Goal: Information Seeking & Learning: Learn about a topic

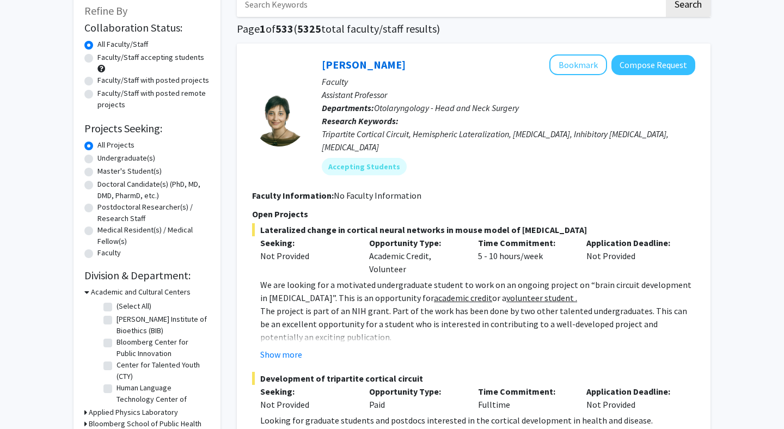
scroll to position [67, 0]
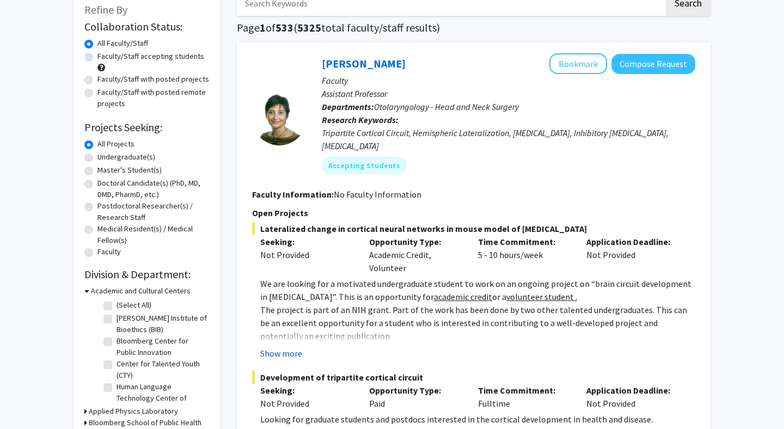
click at [296, 347] on button "Show more" at bounding box center [281, 353] width 42 height 13
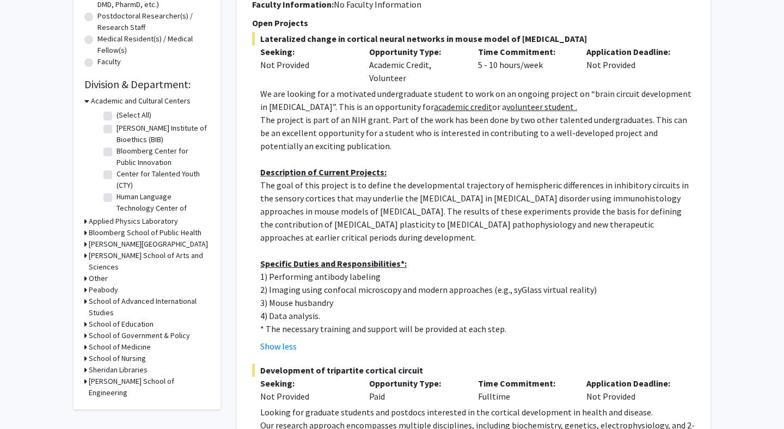
scroll to position [25, 0]
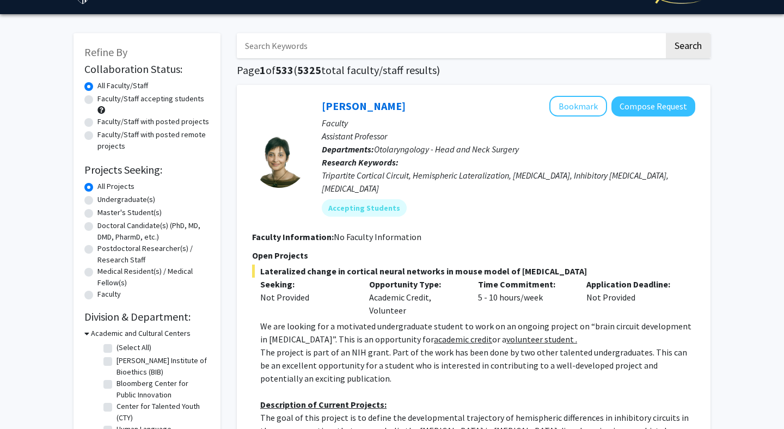
click at [117, 95] on label "Faculty/Staff accepting students" at bounding box center [150, 98] width 107 height 11
click at [104, 95] on input "Faculty/Staff accepting students" at bounding box center [100, 96] width 7 height 7
radio input "true"
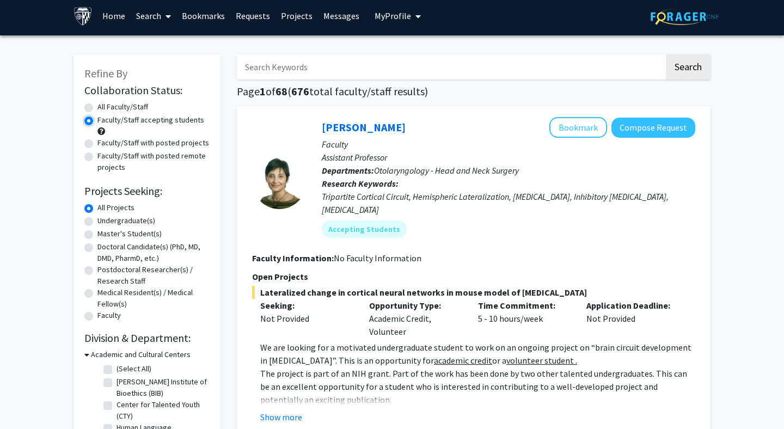
scroll to position [4, 0]
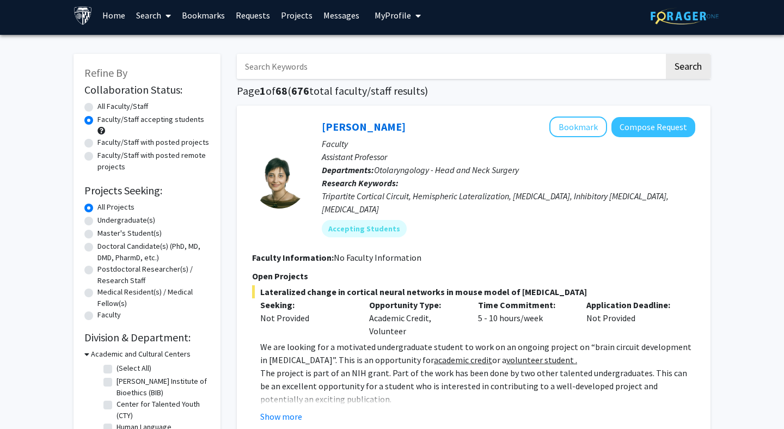
click at [119, 223] on label "Undergraduate(s)" at bounding box center [126, 219] width 58 height 11
click at [104, 221] on input "Undergraduate(s)" at bounding box center [100, 217] width 7 height 7
radio input "true"
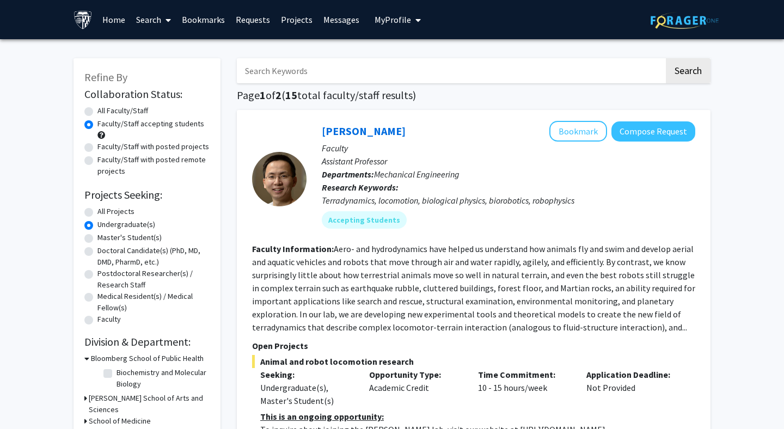
click at [124, 211] on label "All Projects" at bounding box center [115, 211] width 37 height 11
click at [104, 211] on input "All Projects" at bounding box center [100, 209] width 7 height 7
radio input "true"
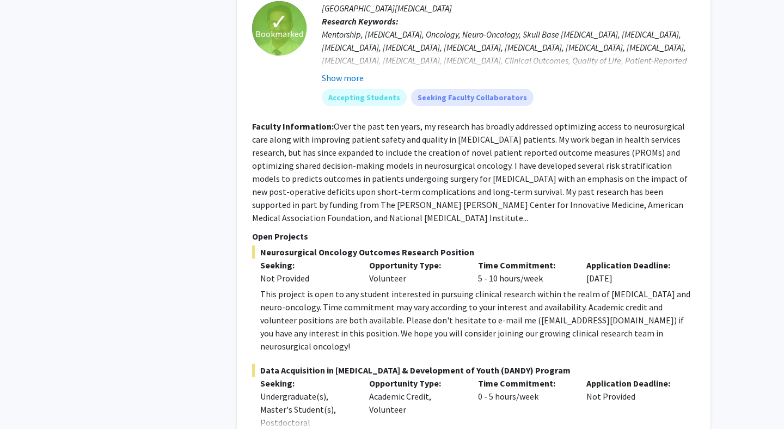
scroll to position [3482, 0]
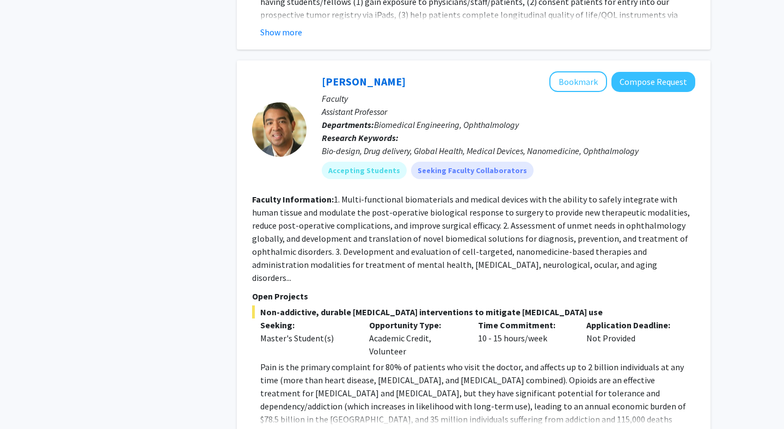
click at [285, 360] on fg-read-more "Pain is the primary complaint for 80% of patients who visit the doctor, and aff…" at bounding box center [473, 401] width 443 height 83
click at [287, 428] on button "Show more" at bounding box center [281, 436] width 42 height 13
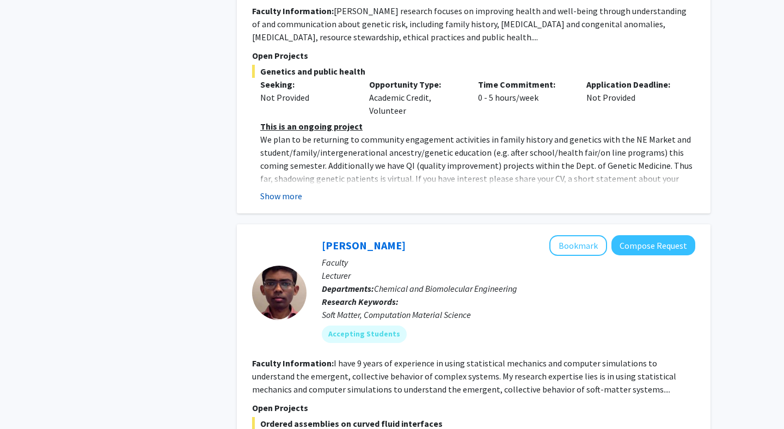
scroll to position [5338, 0]
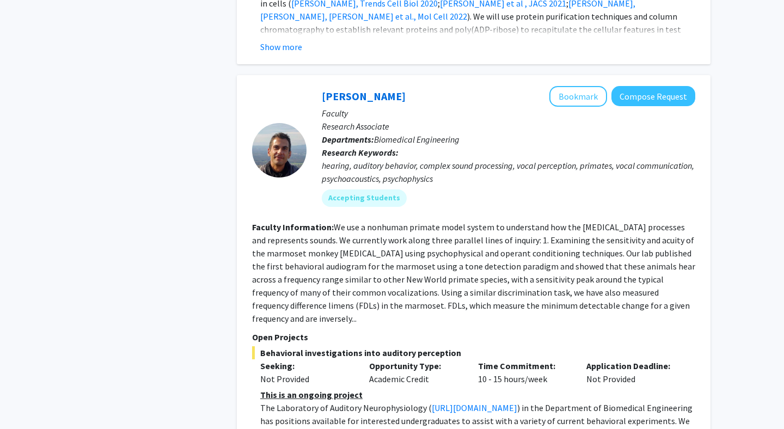
scroll to position [3494, 0]
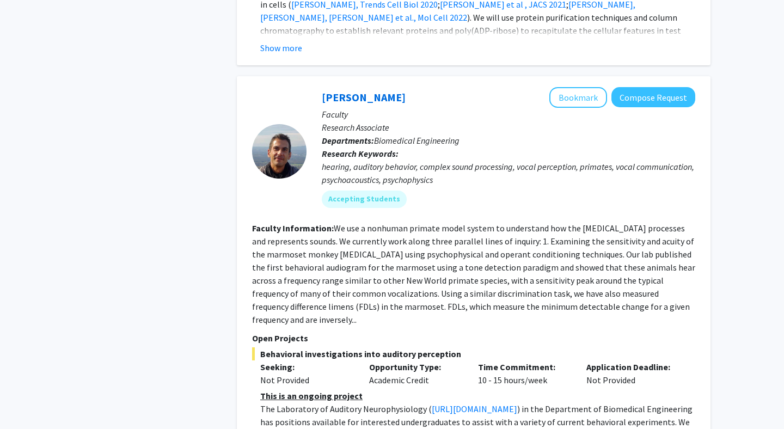
click at [286, 395] on div "[PERSON_NAME] Bookmark Compose Request Faculty Research Associate Departments: …" at bounding box center [473, 279] width 473 height 407
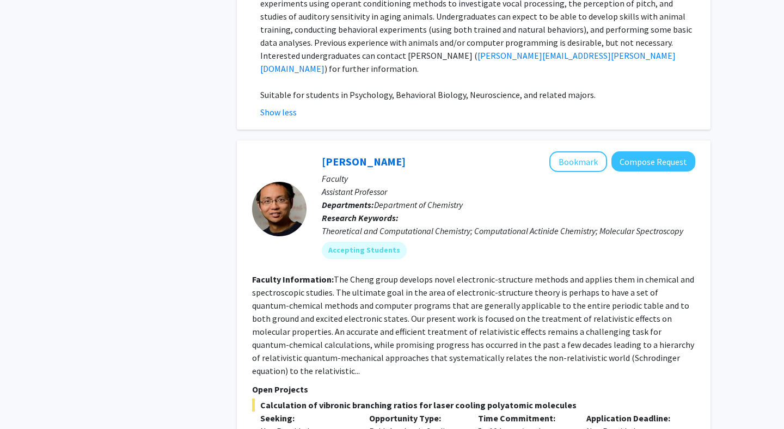
scroll to position [4085, 0]
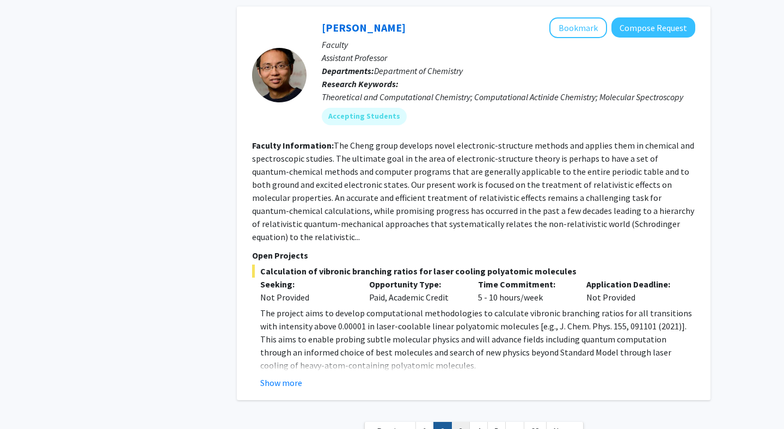
click at [468, 422] on link "3" at bounding box center [460, 431] width 19 height 19
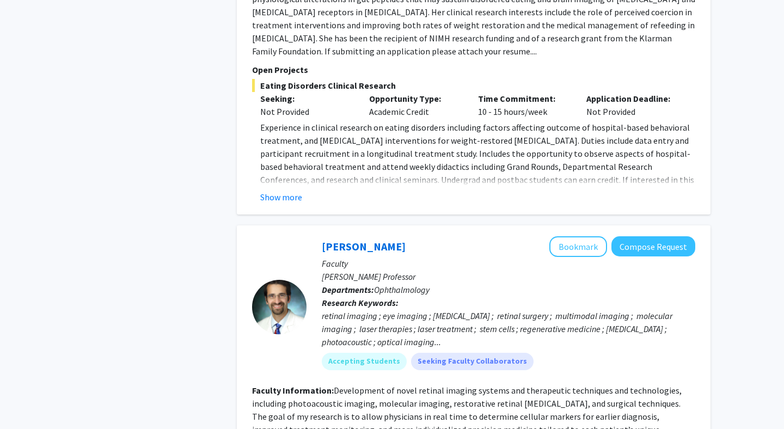
scroll to position [1392, 0]
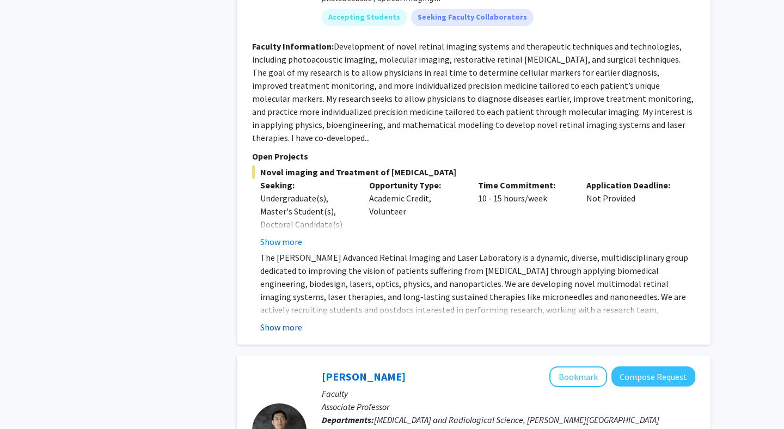
click at [284, 321] on button "Show more" at bounding box center [281, 327] width 42 height 13
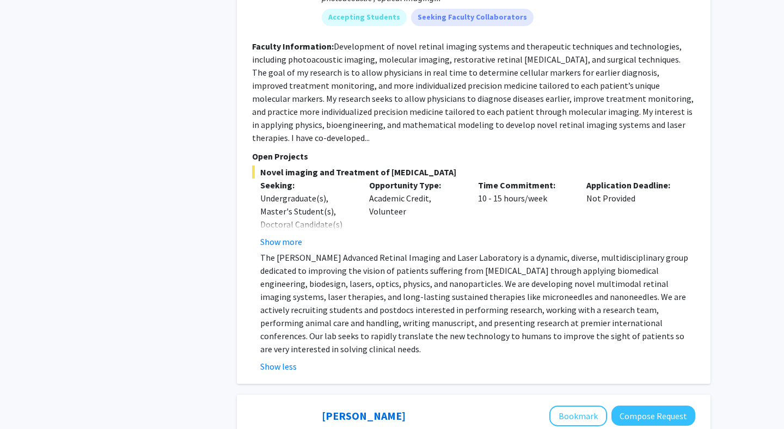
click at [311, 261] on p "The [PERSON_NAME] Advanced Retinal Imaging and Laser Laboratory is a dynamic, d…" at bounding box center [477, 303] width 435 height 104
click at [311, 262] on p "The [PERSON_NAME] Advanced Retinal Imaging and Laser Laboratory is a dynamic, d…" at bounding box center [477, 303] width 435 height 104
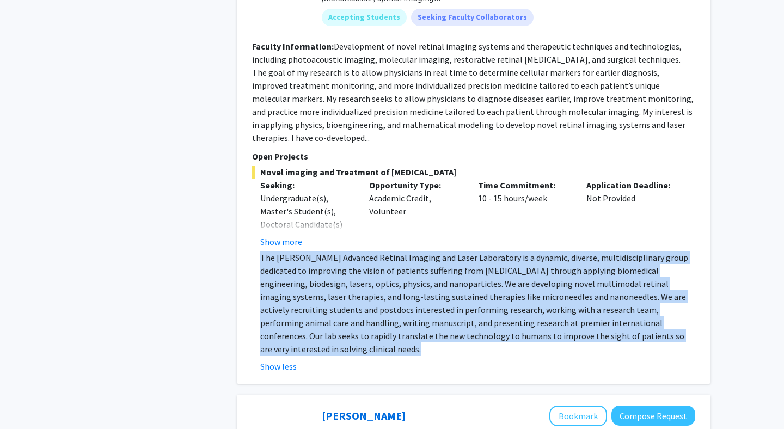
click at [311, 262] on p "The [PERSON_NAME] Advanced Retinal Imaging and Laser Laboratory is a dynamic, d…" at bounding box center [477, 303] width 435 height 104
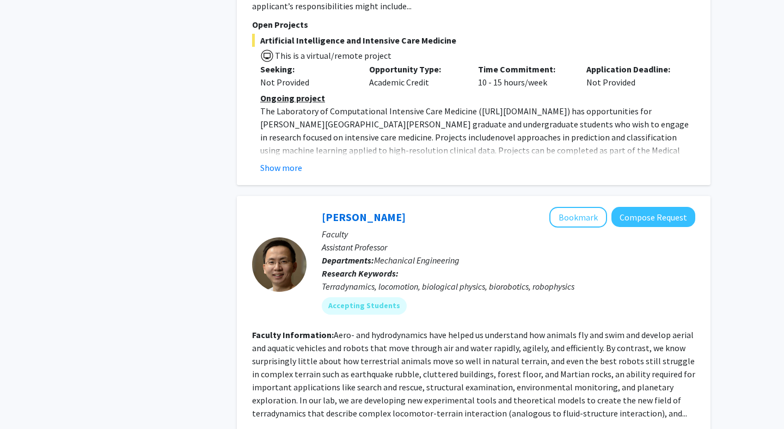
scroll to position [3881, 0]
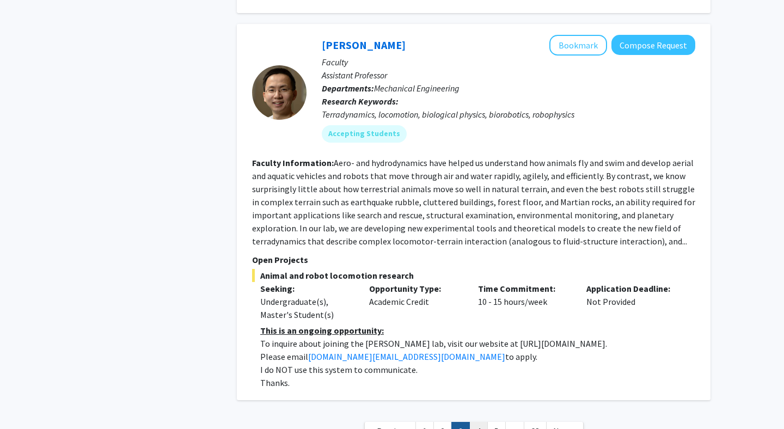
click at [476, 422] on link "4" at bounding box center [478, 431] width 19 height 19
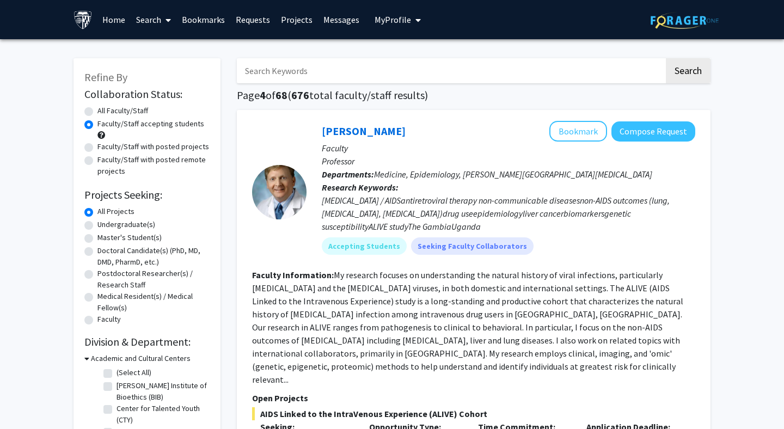
click at [476, 338] on fg-read-more "My research focuses on understanding the natural history of viral infections, p…" at bounding box center [467, 326] width 431 height 115
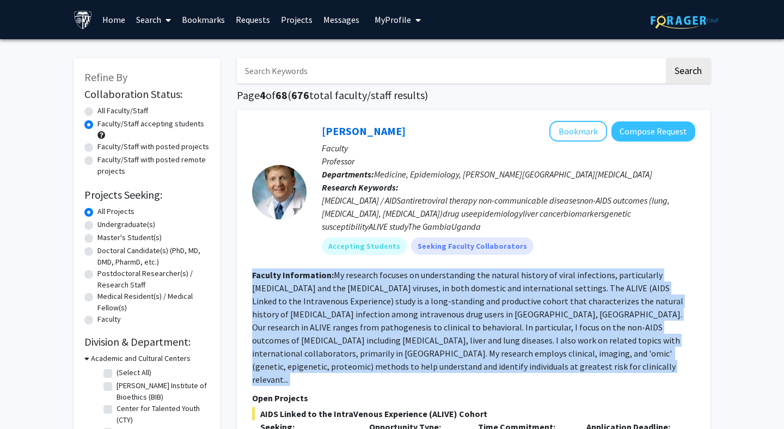
click at [476, 338] on fg-read-more "My research focuses on understanding the natural history of viral infections, p…" at bounding box center [467, 326] width 431 height 115
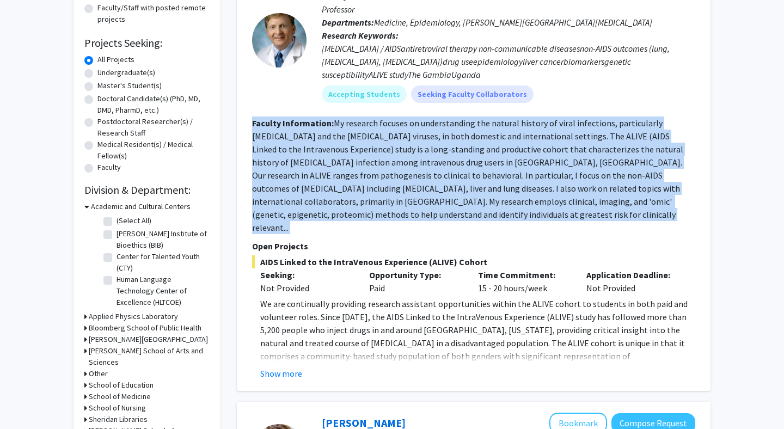
scroll to position [212, 0]
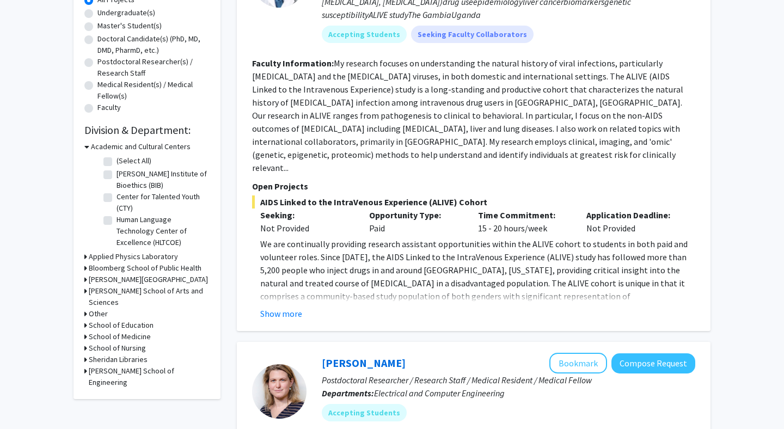
click at [255, 272] on fg-read-more "We are continually providing research assistant opportunities within the ALIVE …" at bounding box center [473, 278] width 443 height 83
click at [254, 268] on fg-read-more "We are continually providing research assistant opportunities within the ALIVE …" at bounding box center [473, 278] width 443 height 83
click at [283, 307] on button "Show more" at bounding box center [281, 313] width 42 height 13
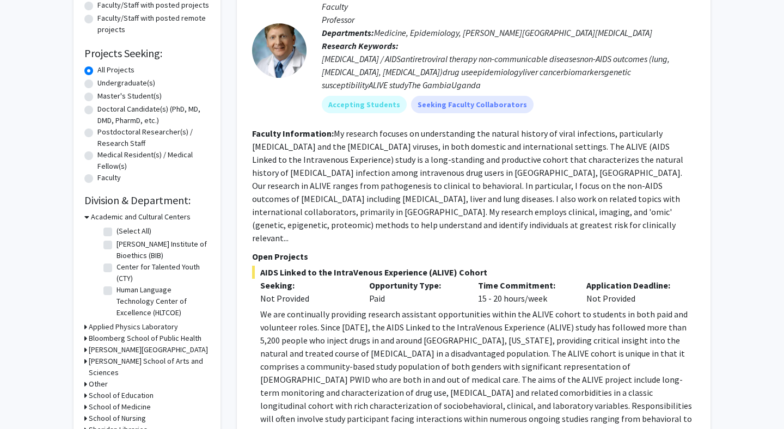
scroll to position [159, 0]
